Goal: Complete application form

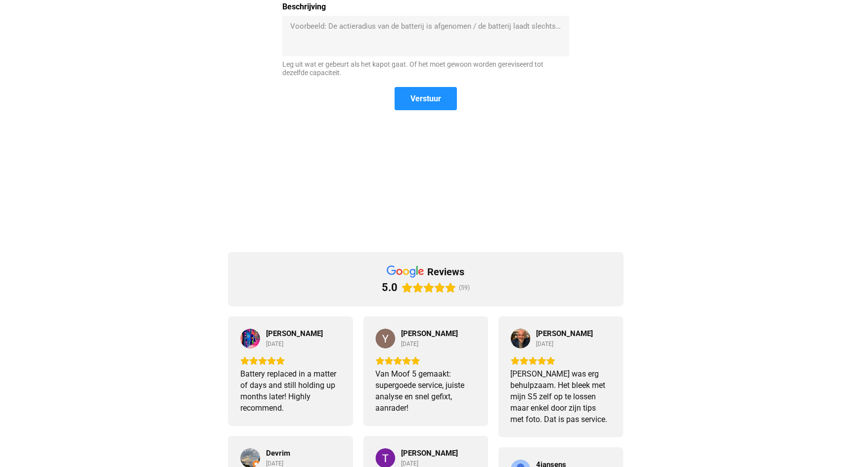
scroll to position [300, 0]
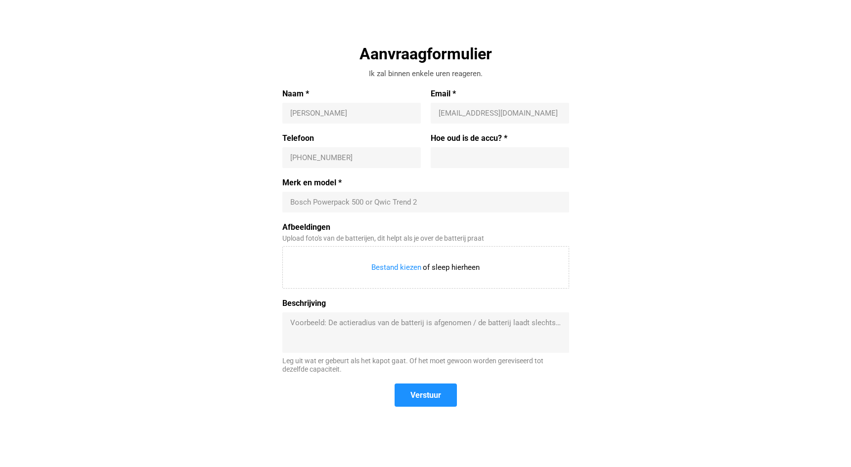
click at [346, 201] on input "Merk en model *" at bounding box center [425, 202] width 271 height 10
click at [316, 183] on label "Merk en model *" at bounding box center [425, 183] width 287 height 10
click at [316, 197] on input "Merk en model *" at bounding box center [425, 202] width 271 height 10
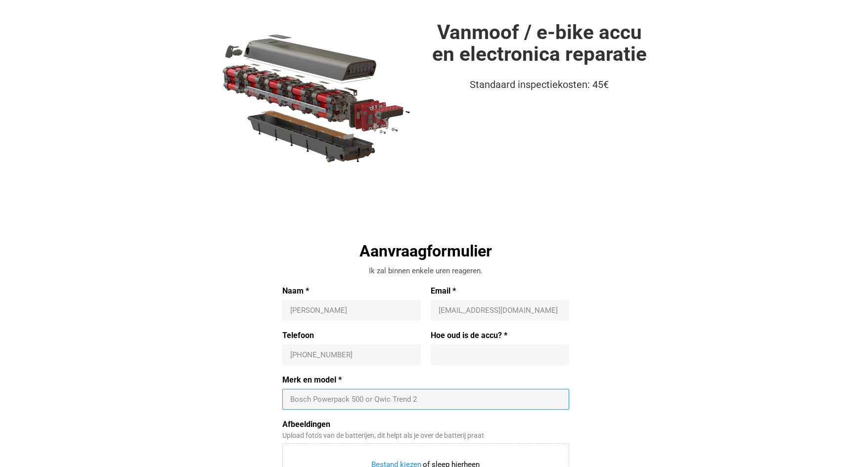
scroll to position [102, 0]
click at [338, 311] on input "Naam *" at bounding box center [351, 311] width 123 height 10
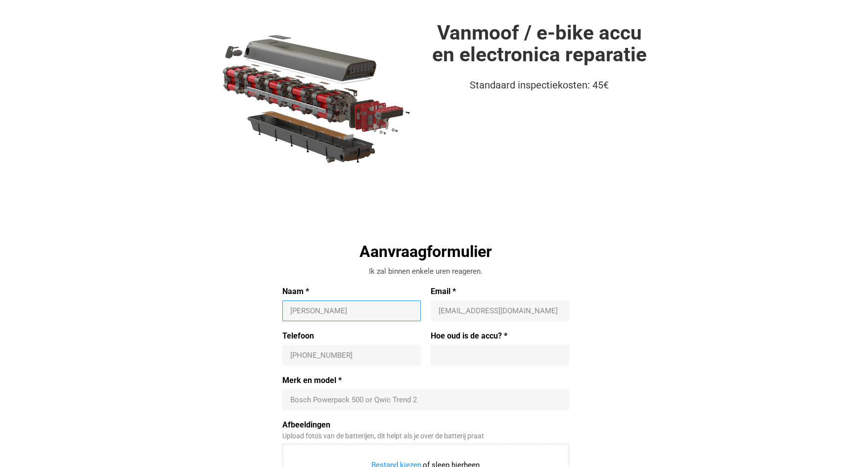
type input "[PERSON_NAME]"
type input "[EMAIL_ADDRESS][DOMAIN_NAME]"
type input "[PHONE_NUMBER]"
click at [328, 400] on input "Merk en model *" at bounding box center [425, 400] width 271 height 10
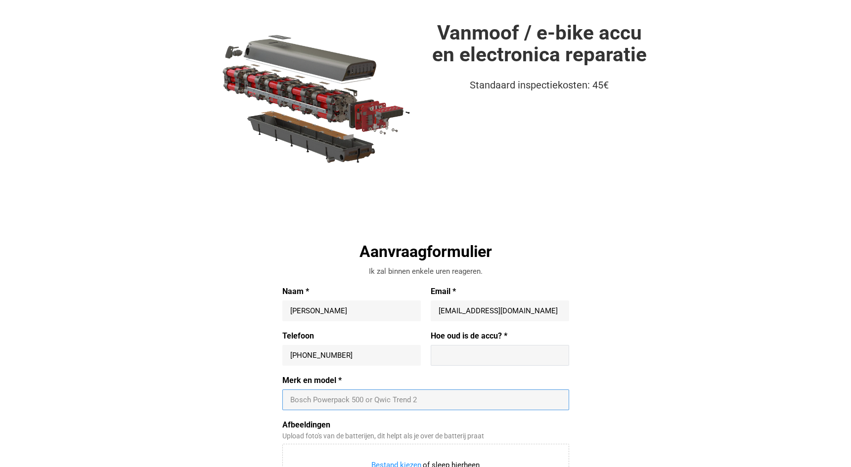
click at [461, 355] on input "Hoe oud is de accu? *" at bounding box center [500, 356] width 123 height 10
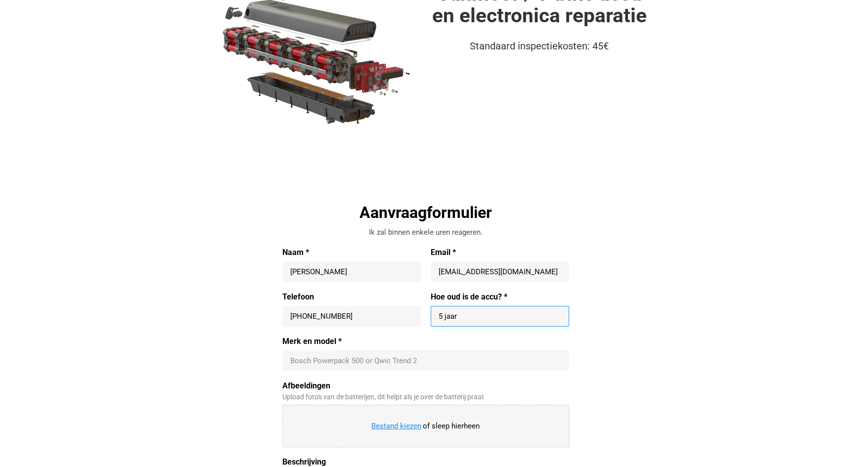
scroll to position [201, 0]
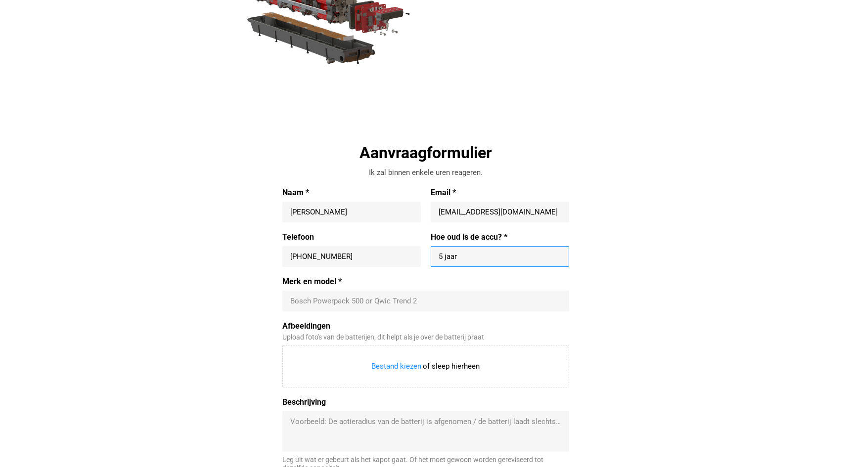
type input "5 jaar"
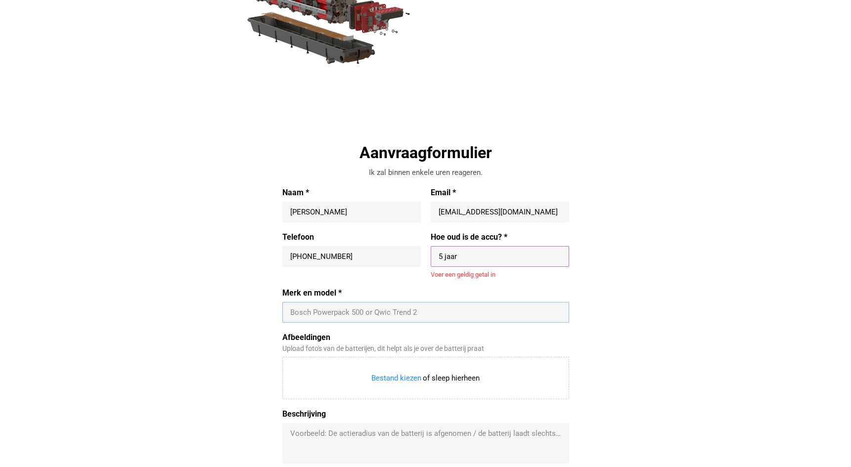
click at [290, 300] on div "Merk en model * Bosch Powerpack 500 or Qwic Trend 2" at bounding box center [425, 305] width 287 height 35
type input "Shimanu BT-E8014"
click at [465, 255] on input "5 jaar" at bounding box center [500, 257] width 123 height 10
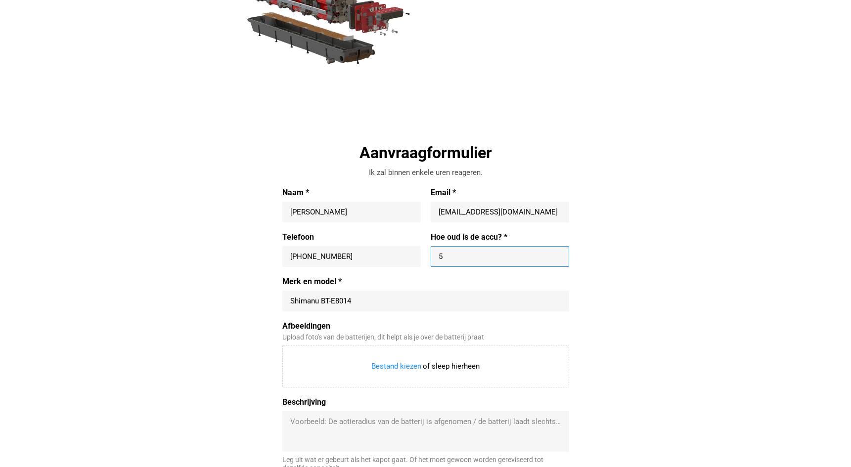
type input "5"
click at [505, 236] on label "Hoe oud is de accu? *" at bounding box center [500, 237] width 138 height 10
click at [505, 252] on input "5" at bounding box center [500, 257] width 123 height 10
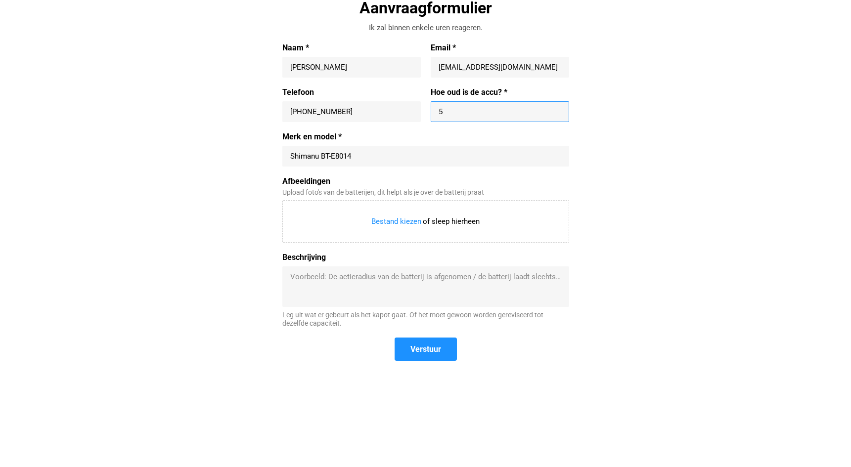
scroll to position [350, 0]
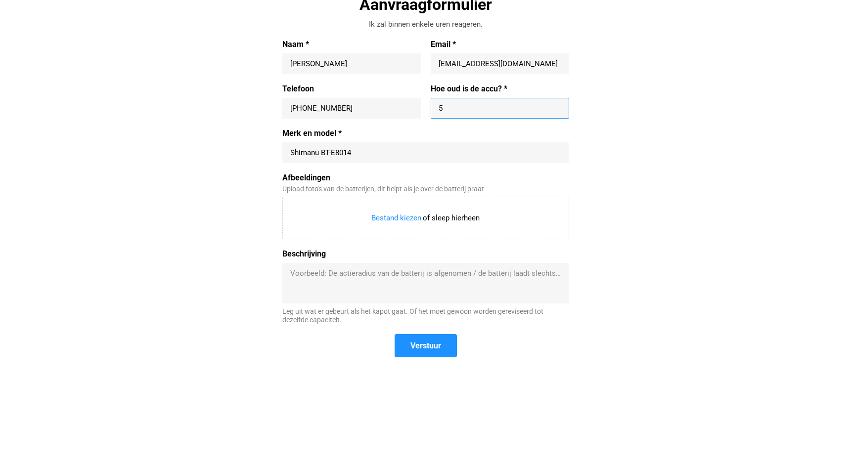
click at [292, 274] on textarea "Beschrijving" at bounding box center [425, 283] width 271 height 30
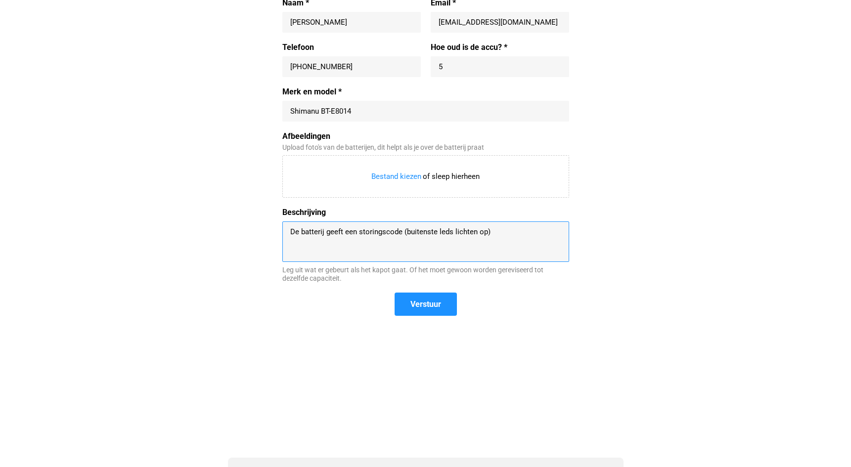
scroll to position [399, 0]
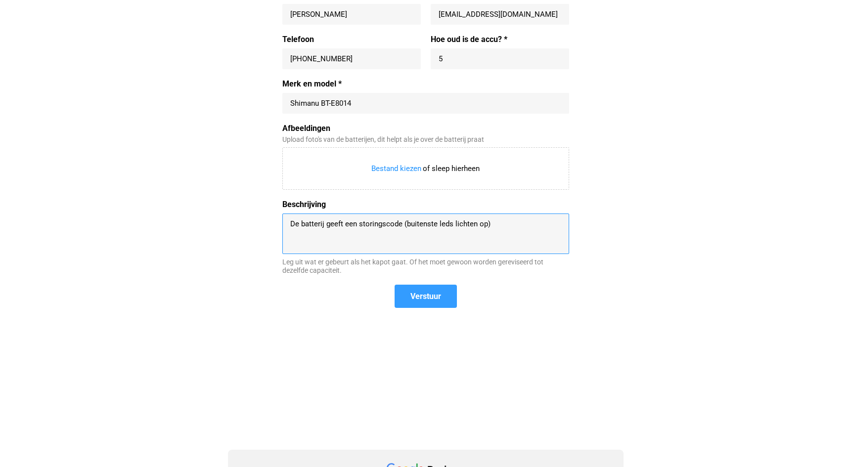
type textarea "De batterij geeft een storingscode (buitenste leds lichten op)"
click at [431, 295] on span "Verstuur" at bounding box center [425, 296] width 31 height 10
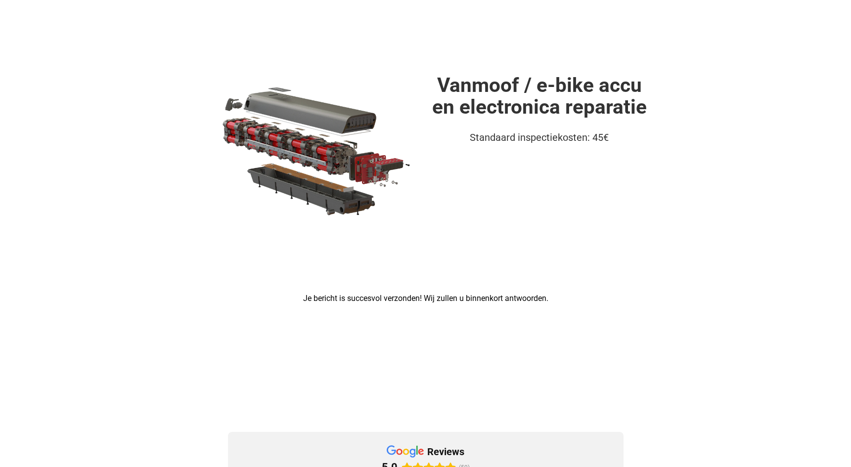
scroll to position [0, 0]
